Goal: Find contact information: Find contact information

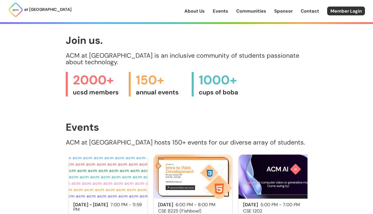
scroll to position [206, 0]
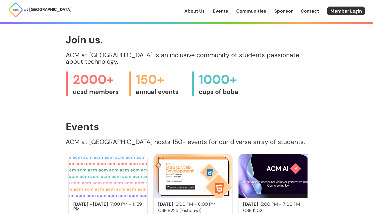
click at [114, 88] on span "ucsd members" at bounding box center [98, 92] width 51 height 8
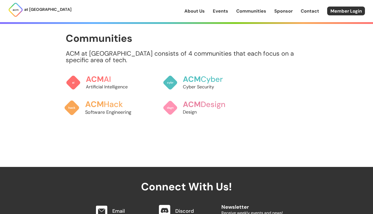
scroll to position [432, 0]
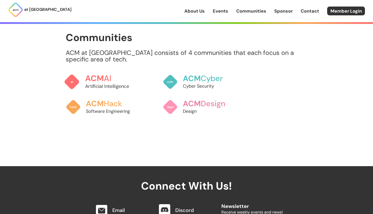
click at [92, 83] on p "Artificial Intelligence" at bounding box center [113, 86] width 56 height 7
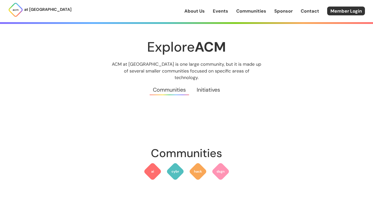
click at [201, 13] on link "About Us" at bounding box center [194, 11] width 20 height 7
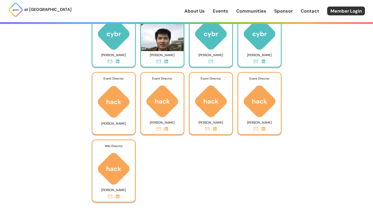
scroll to position [2362, 0]
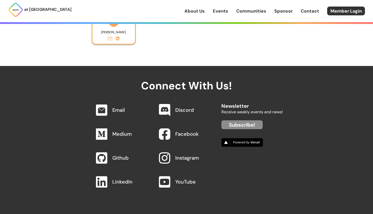
click at [121, 110] on link "Email" at bounding box center [118, 110] width 13 height 7
click at [171, 110] on link at bounding box center [164, 110] width 16 height 18
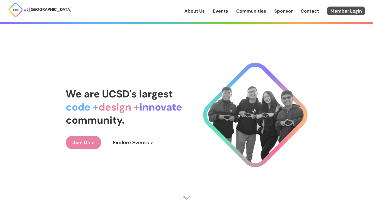
click at [351, 11] on link "Member Login" at bounding box center [346, 11] width 38 height 9
